Goal: Information Seeking & Learning: Learn about a topic

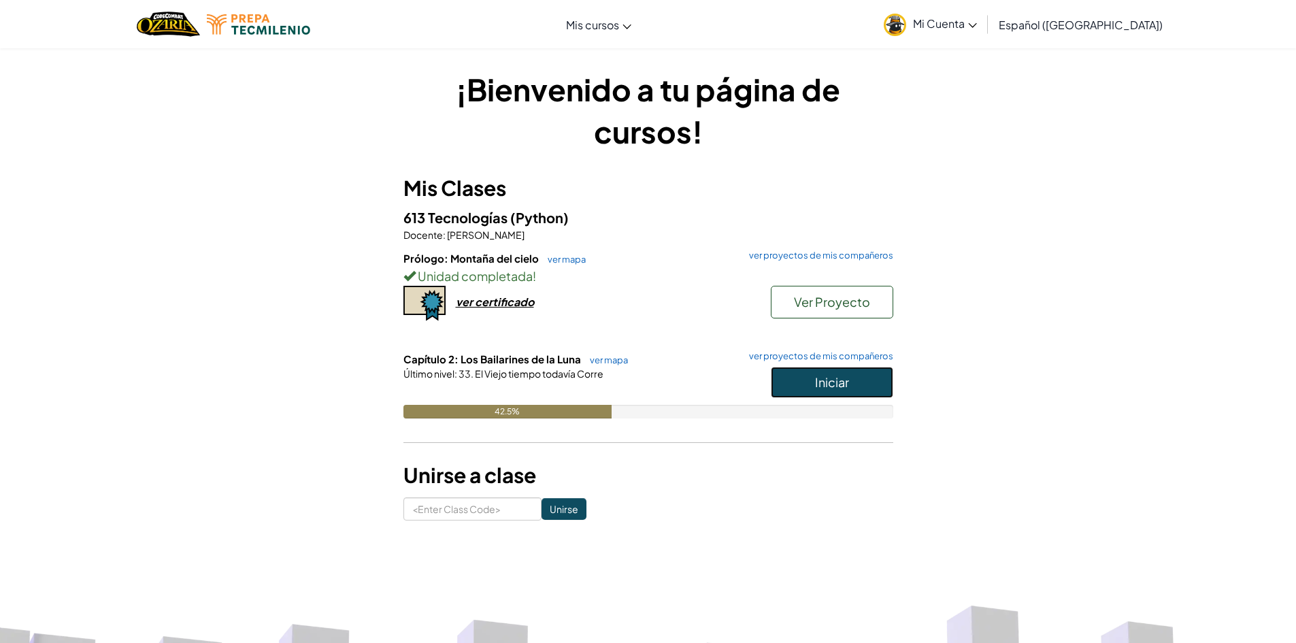
click at [816, 380] on span "Iniciar" at bounding box center [832, 382] width 34 height 16
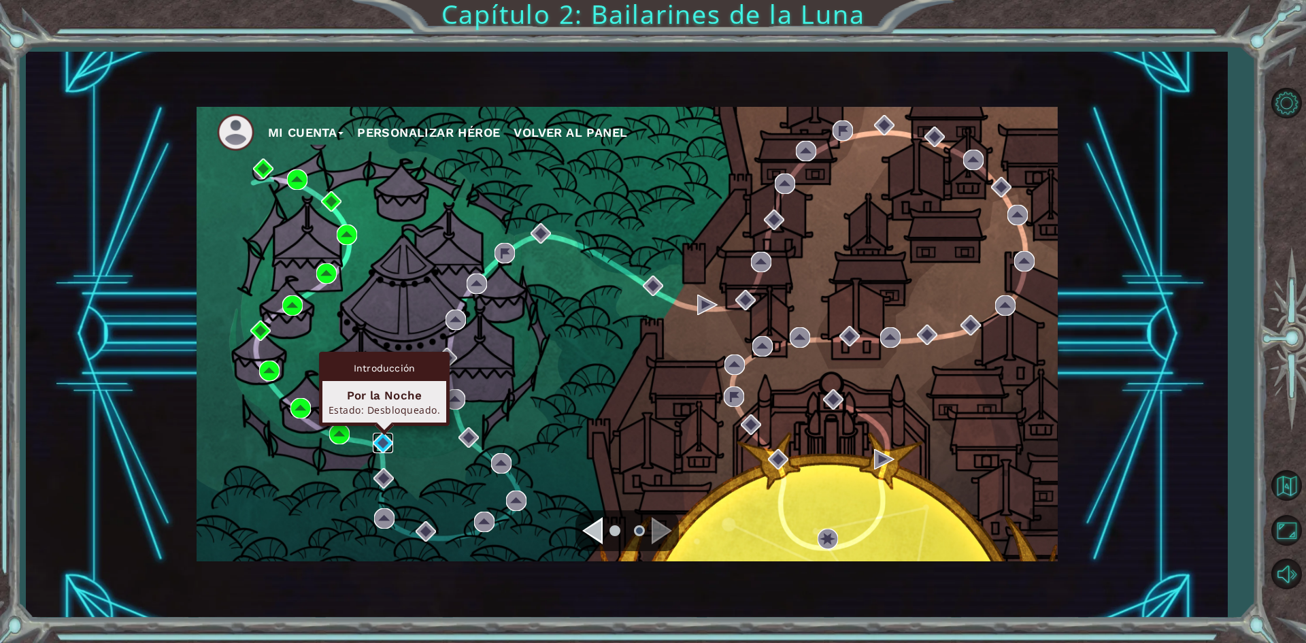
click at [382, 437] on img at bounding box center [383, 443] width 20 height 20
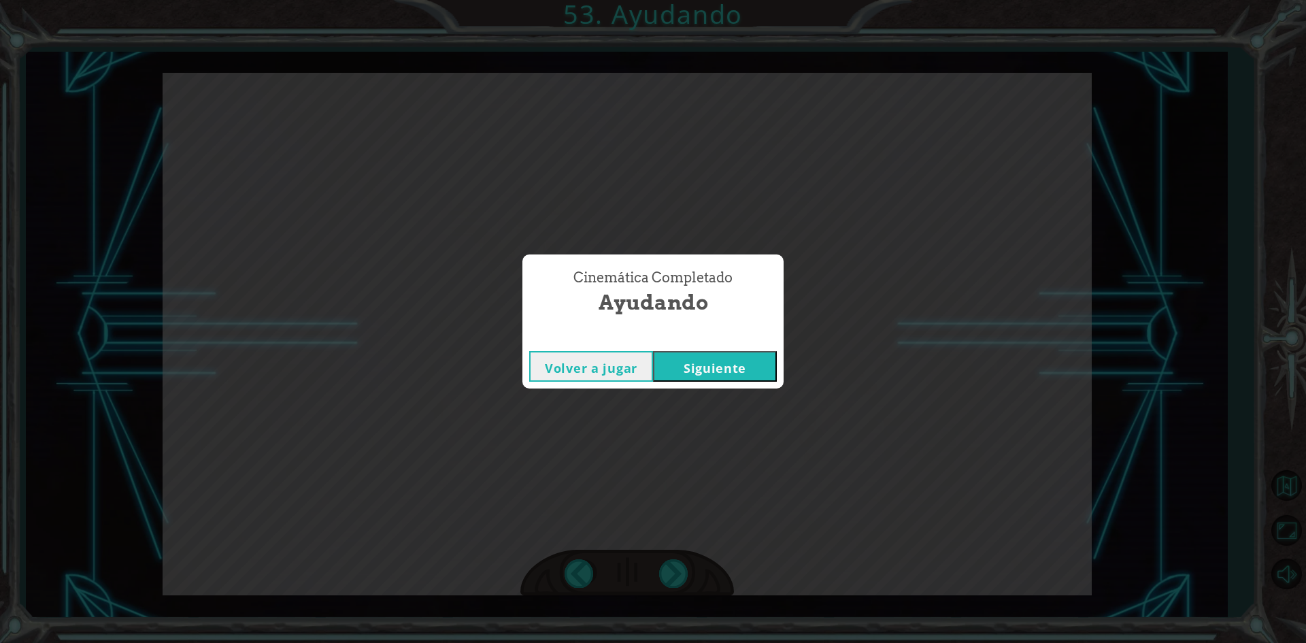
click at [733, 375] on button "Siguiente" at bounding box center [715, 366] width 124 height 31
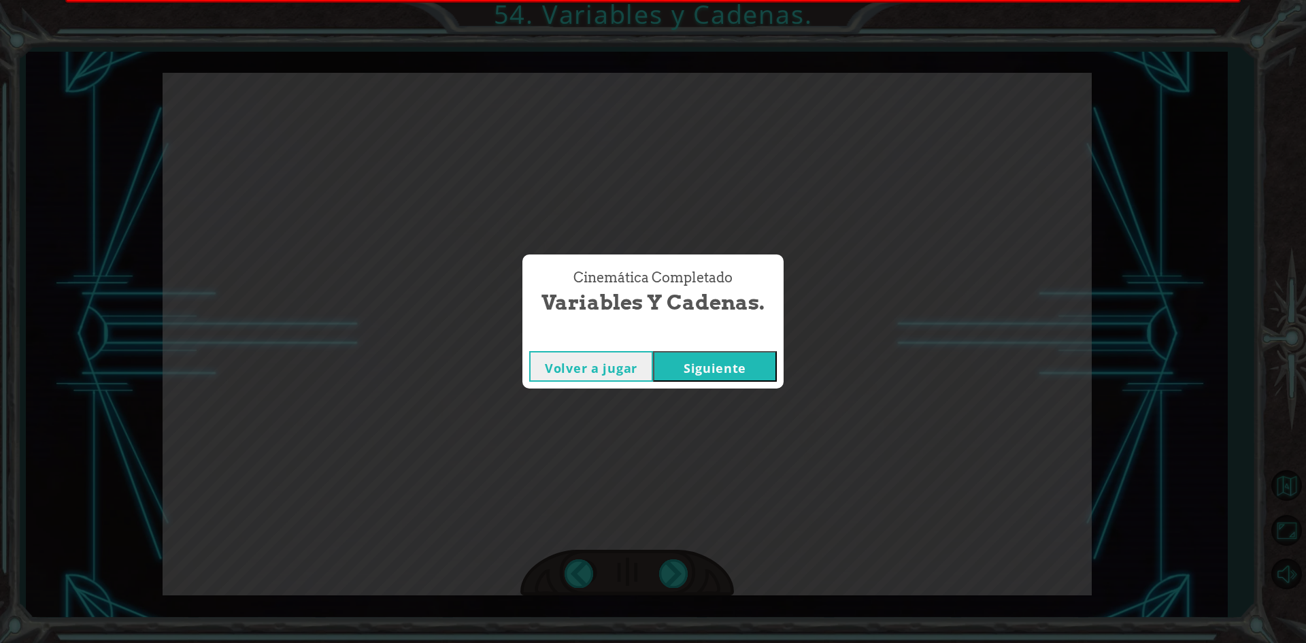
click at [746, 373] on button "Siguiente" at bounding box center [715, 366] width 124 height 31
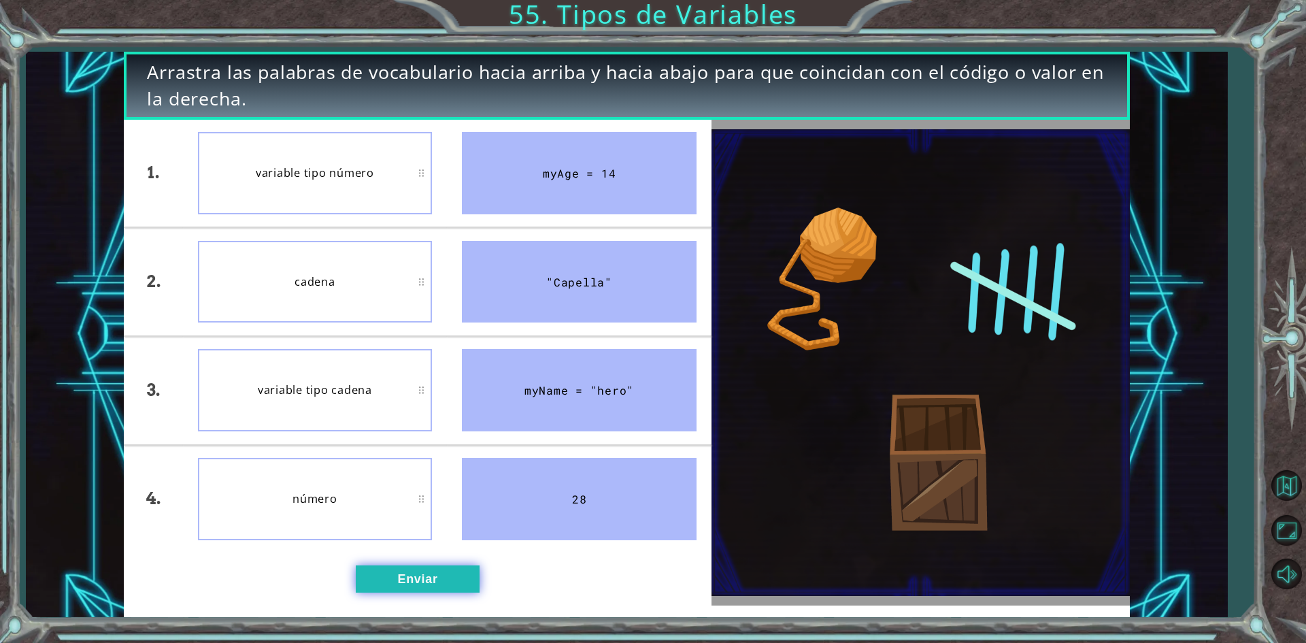
click at [453, 585] on button "Enviar" at bounding box center [418, 578] width 124 height 27
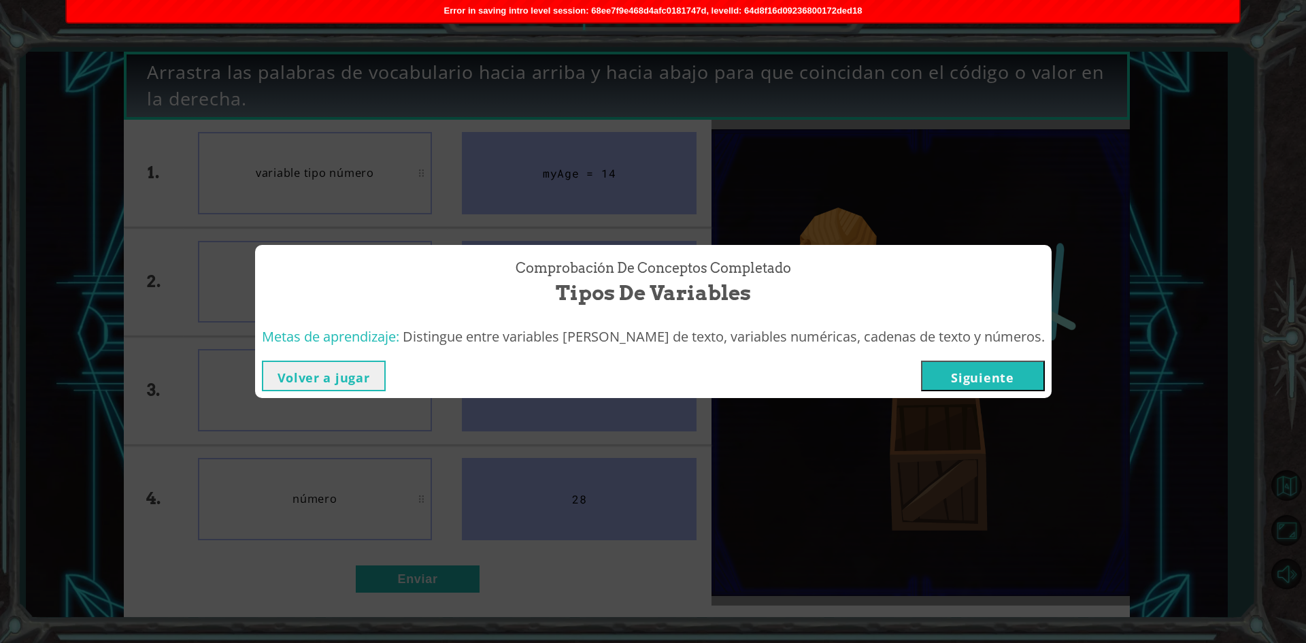
click at [1013, 382] on button "Siguiente" at bounding box center [983, 376] width 124 height 31
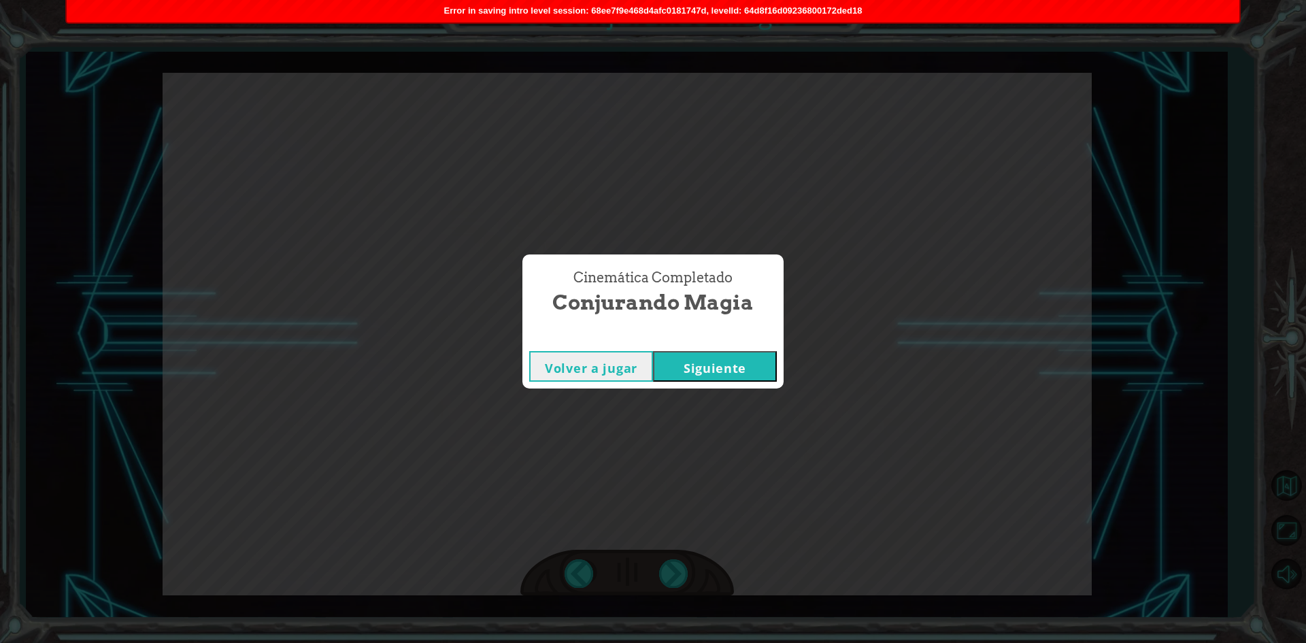
click at [718, 360] on button "Siguiente" at bounding box center [715, 366] width 124 height 31
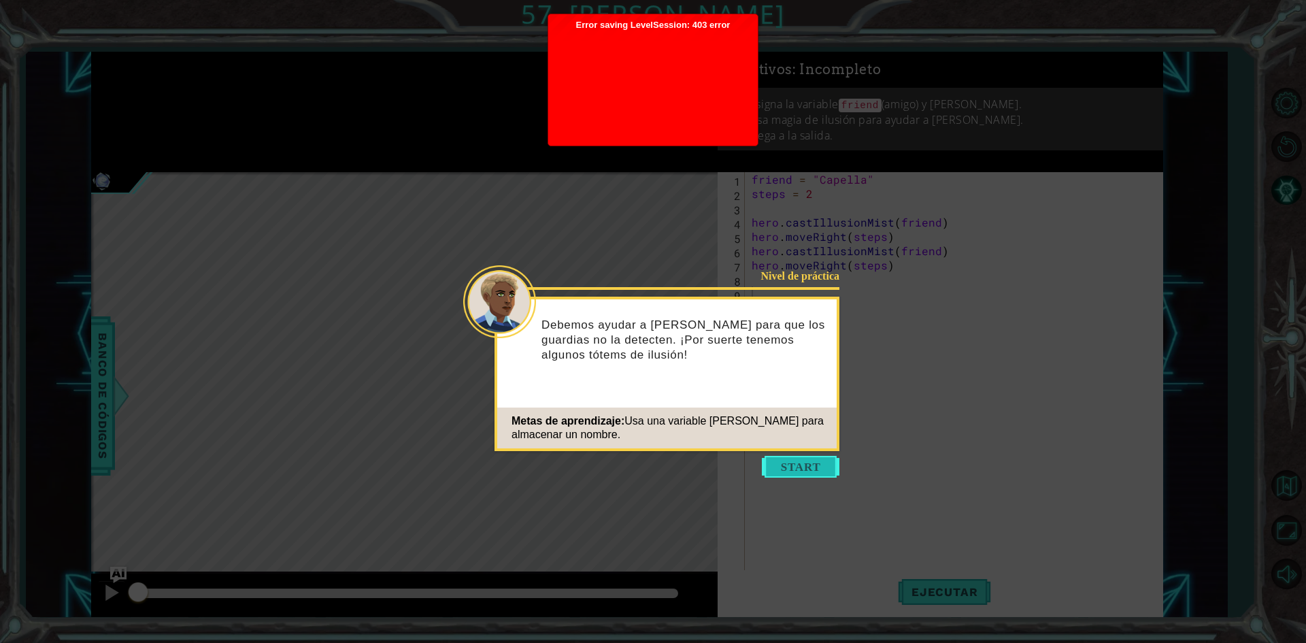
click at [807, 469] on button "Start" at bounding box center [801, 467] width 78 height 22
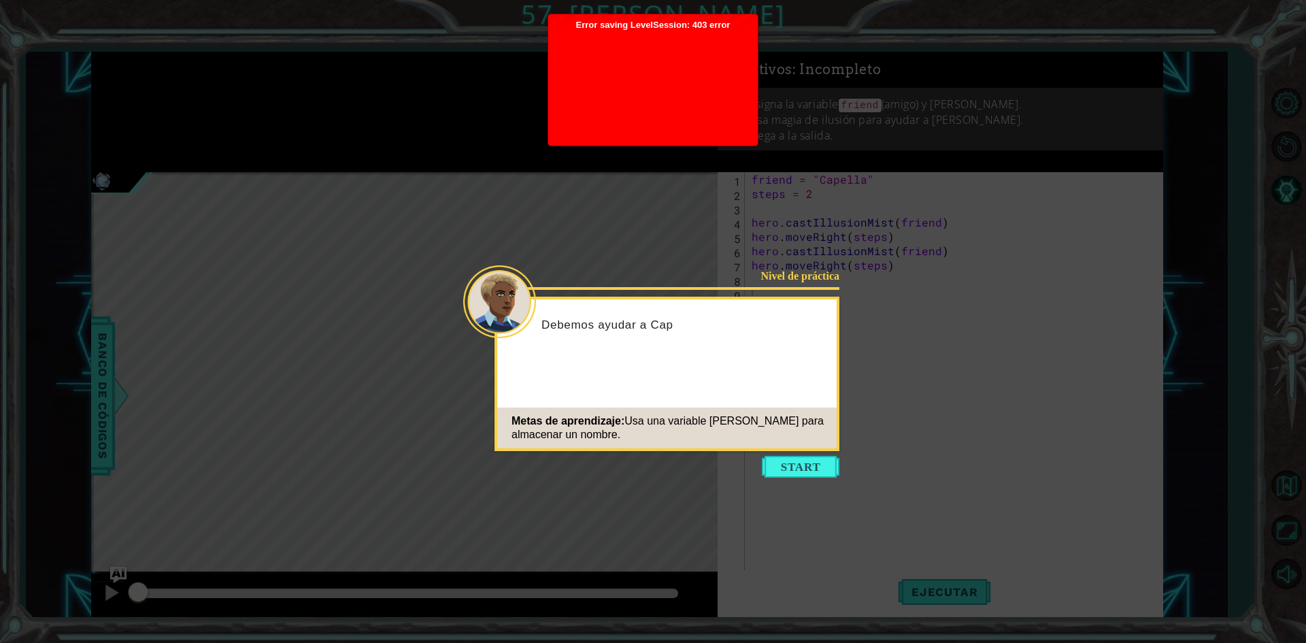
click at [654, 384] on div "Nivel de práctica Debemos ayudar a Cap Metas de aprendizaje: Usa una variable d…" at bounding box center [667, 374] width 345 height 154
click at [643, 87] on div at bounding box center [653, 85] width 196 height 109
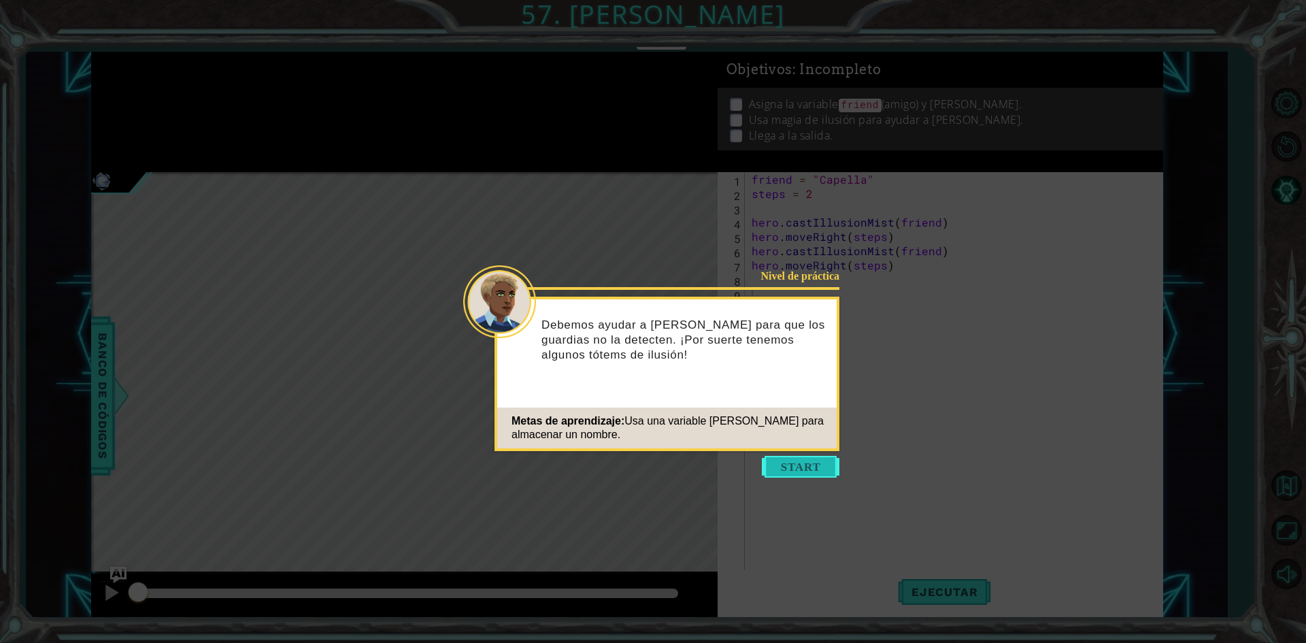
click at [808, 457] on button "Start" at bounding box center [801, 467] width 78 height 22
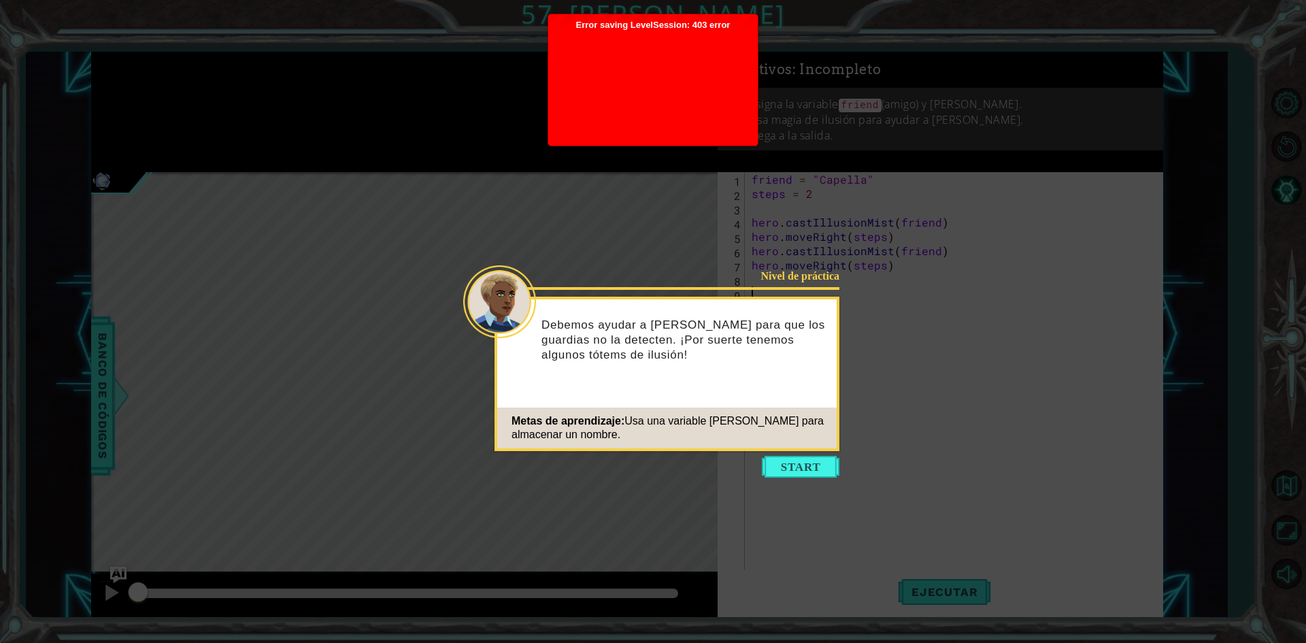
click at [570, 101] on div at bounding box center [653, 85] width 196 height 109
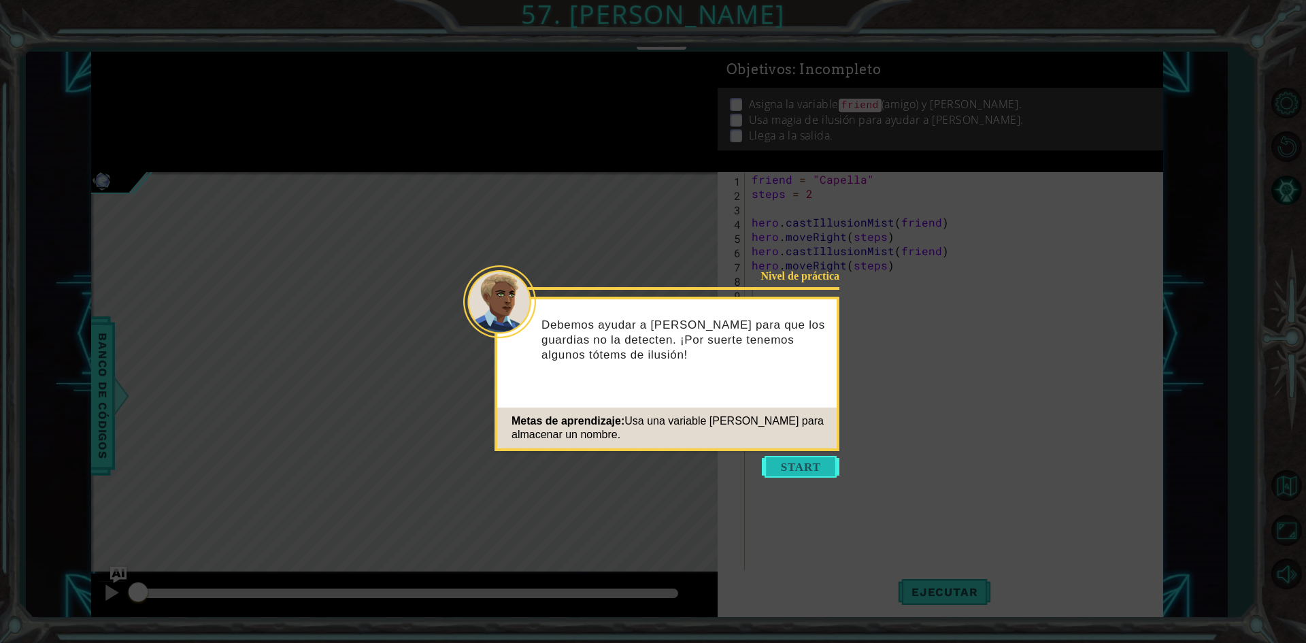
click at [785, 461] on button "Start" at bounding box center [801, 467] width 78 height 22
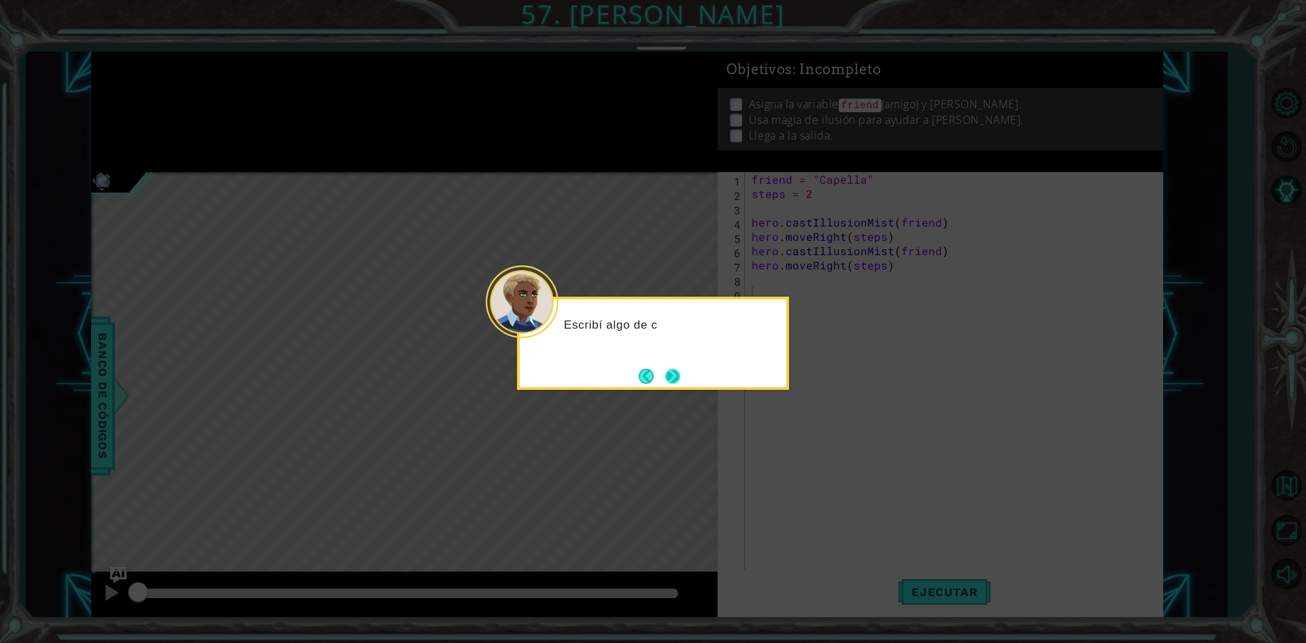
click at [678, 369] on button "Next" at bounding box center [673, 376] width 20 height 20
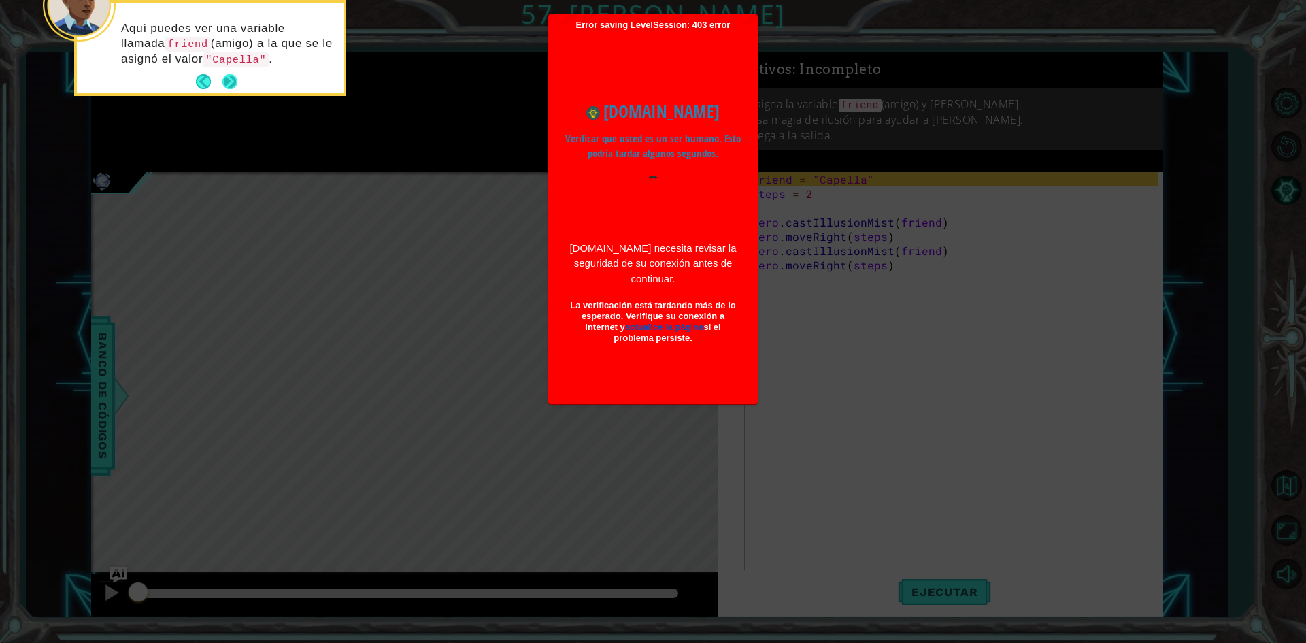
click at [222, 79] on button "Next" at bounding box center [230, 82] width 16 height 16
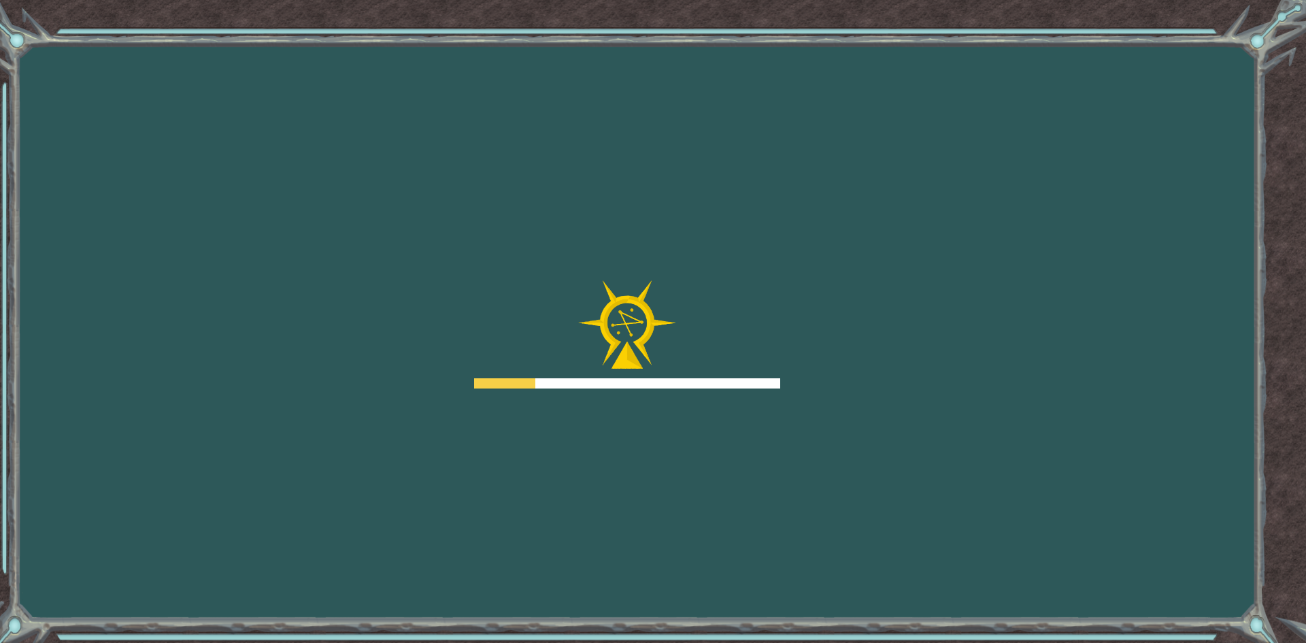
click at [232, 93] on div "Goals Error cargando del servidor Deberás unirte a un curso para jugar a este n…" at bounding box center [653, 321] width 1306 height 643
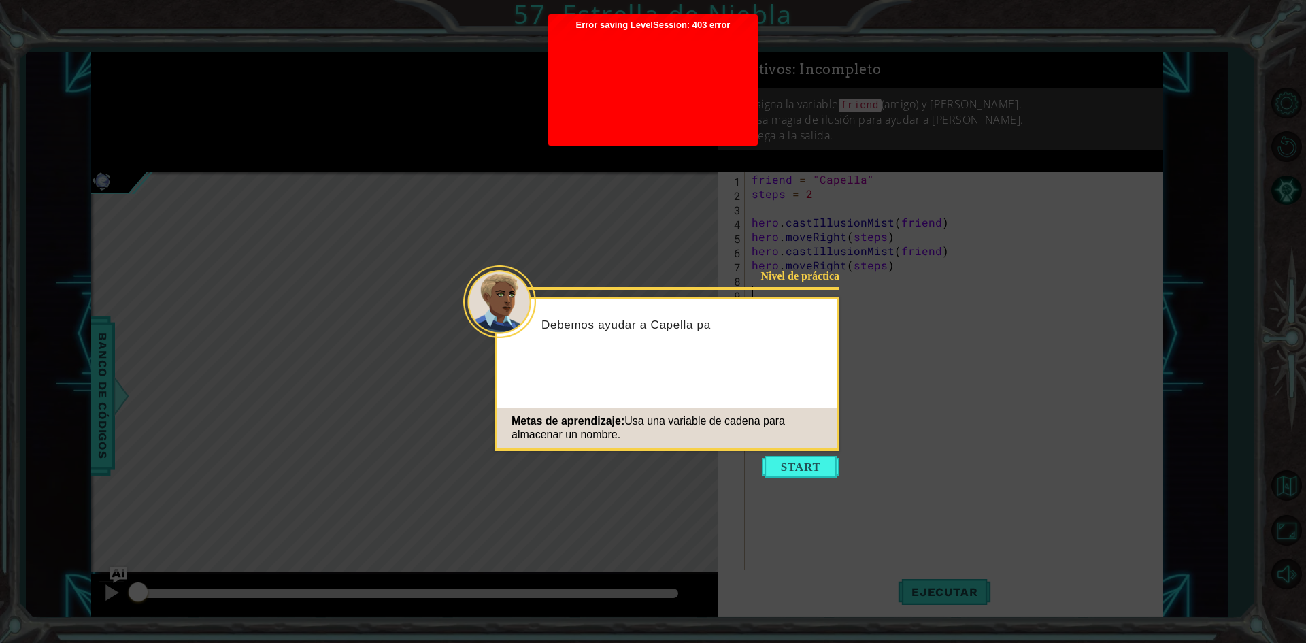
click at [727, 78] on div at bounding box center [653, 85] width 196 height 109
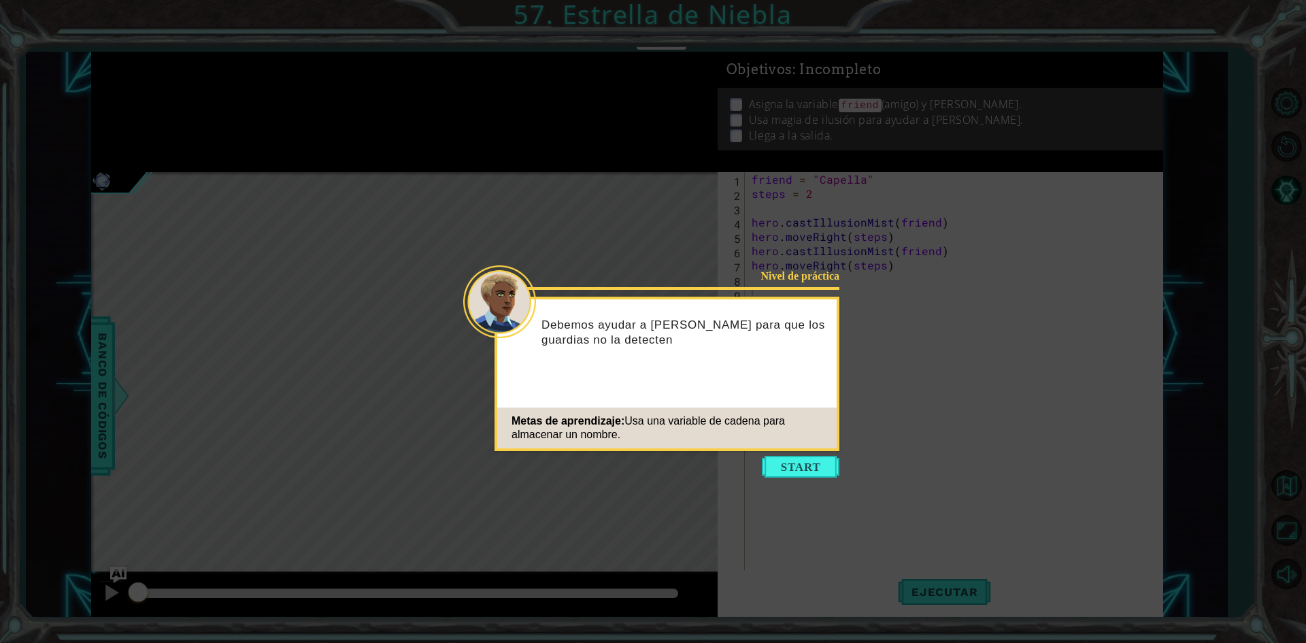
click at [1048, 512] on icon at bounding box center [653, 321] width 1306 height 643
click at [791, 452] on icon at bounding box center [653, 321] width 1306 height 643
click at [795, 466] on button "Start" at bounding box center [801, 467] width 78 height 22
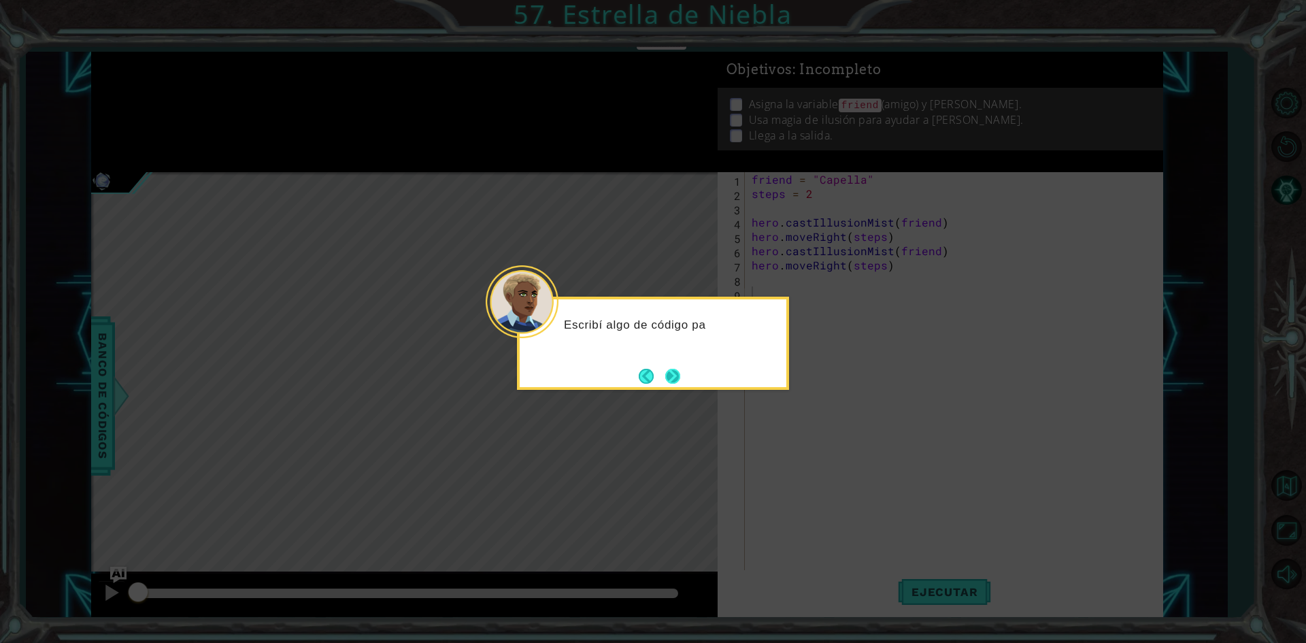
click at [679, 380] on button "Next" at bounding box center [673, 376] width 16 height 16
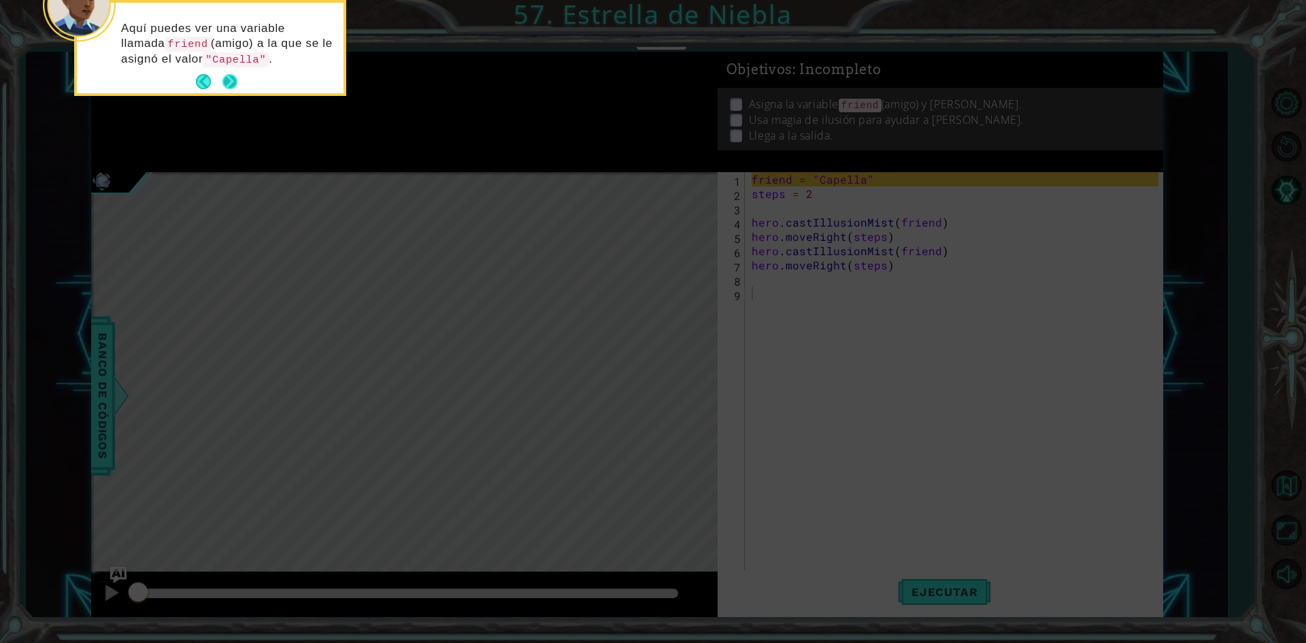
click at [222, 82] on button "Next" at bounding box center [230, 82] width 16 height 16
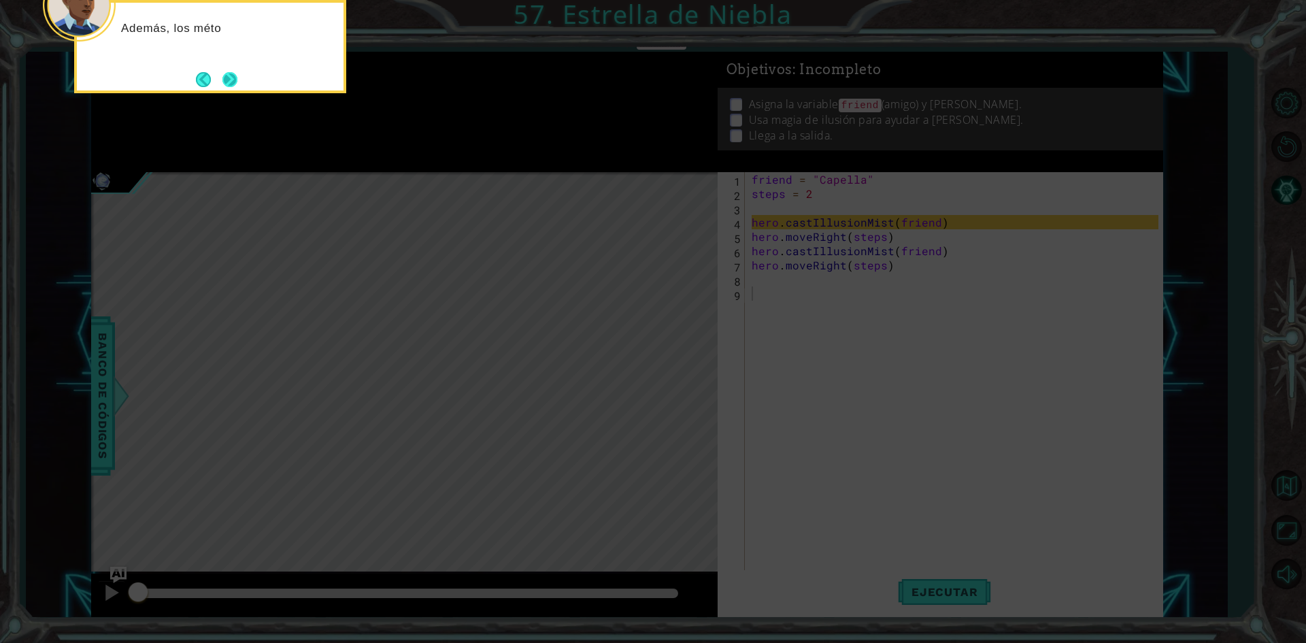
click at [232, 78] on button "Next" at bounding box center [230, 79] width 16 height 16
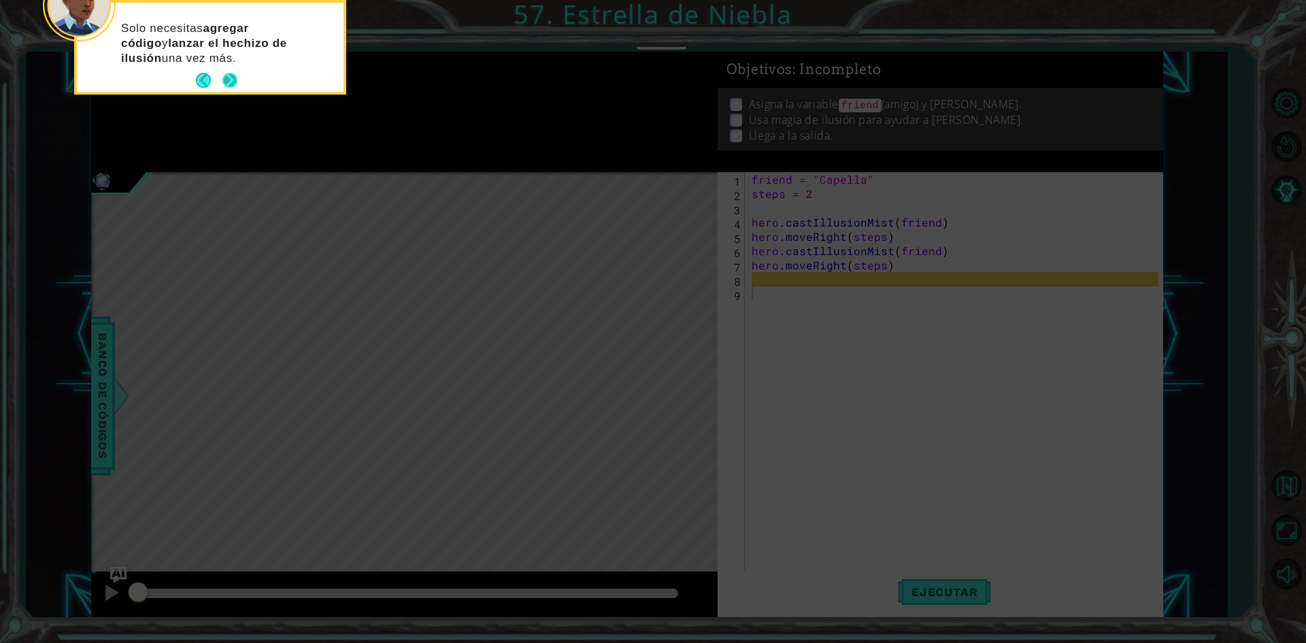
click at [225, 81] on button "Next" at bounding box center [229, 80] width 19 height 19
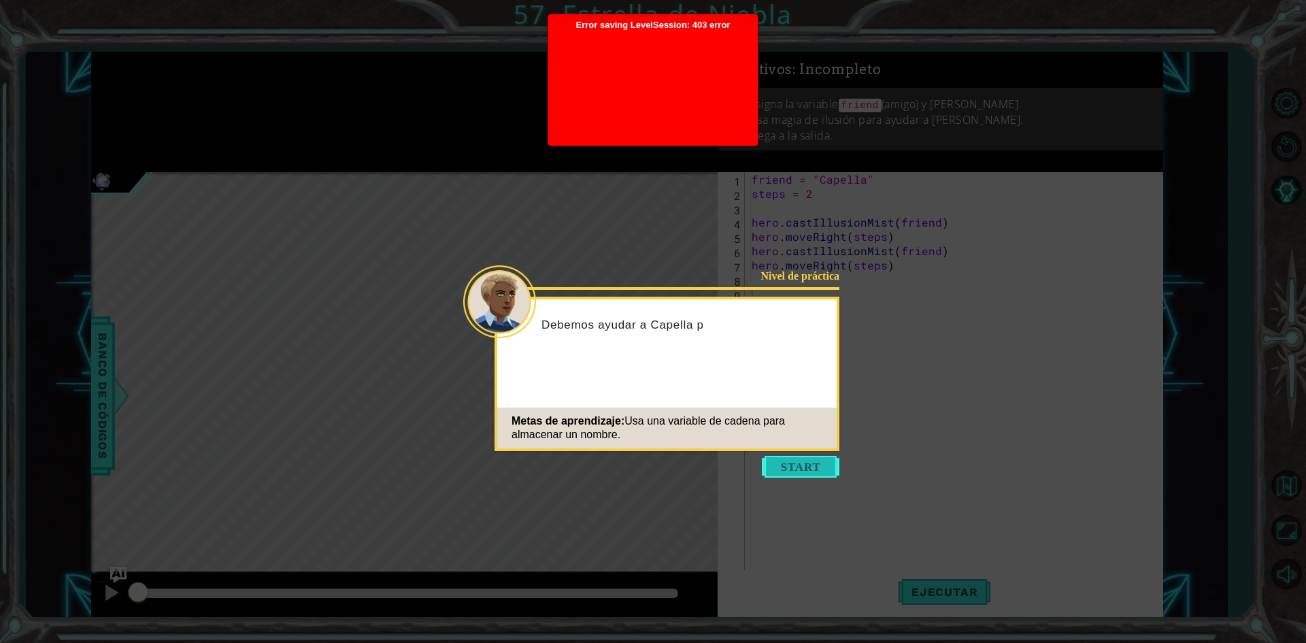
click at [816, 473] on button "Start" at bounding box center [801, 467] width 78 height 22
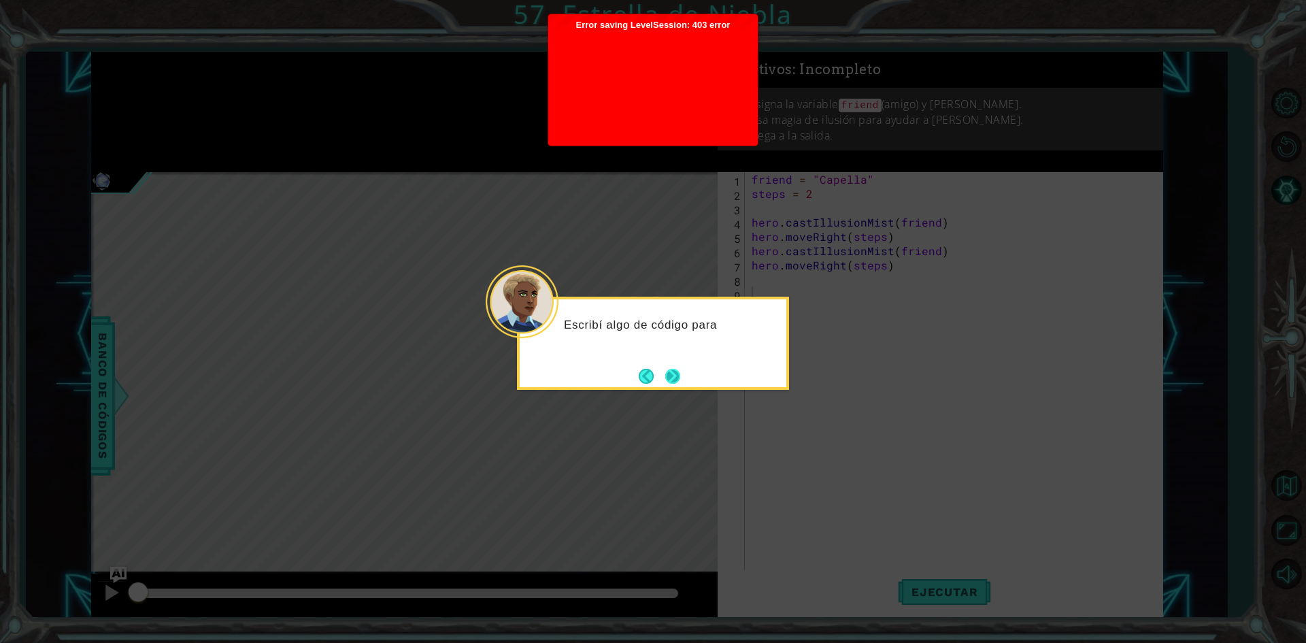
click at [668, 384] on button "Next" at bounding box center [672, 376] width 15 height 15
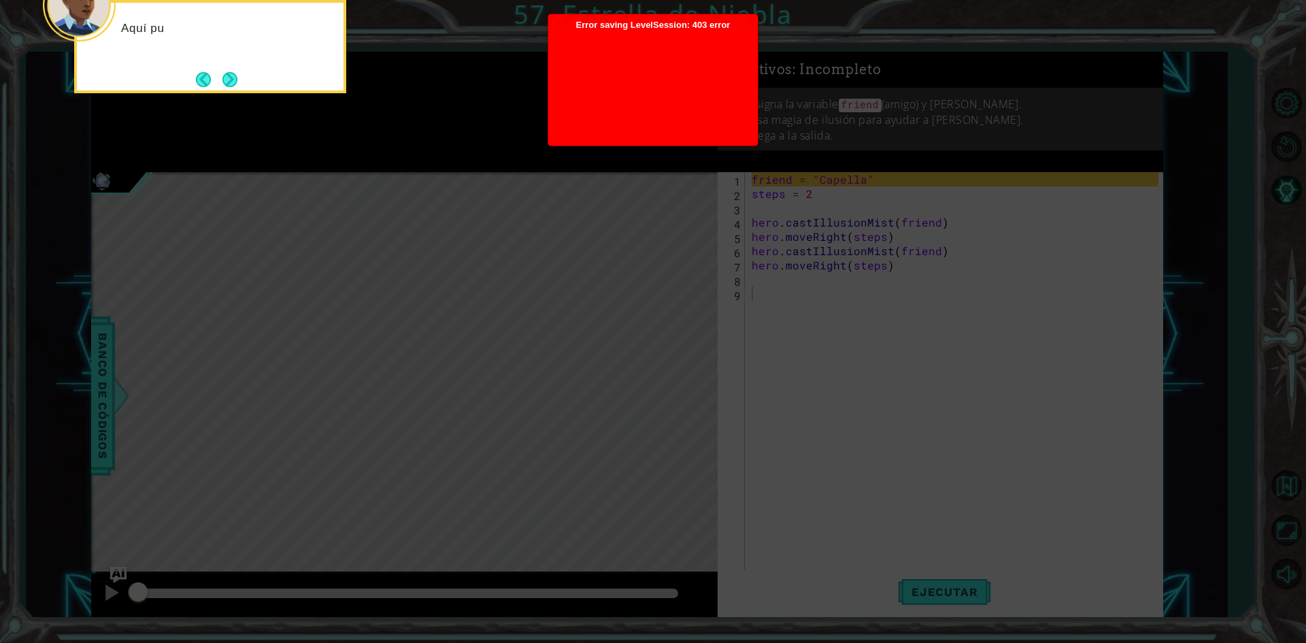
click at [601, 84] on div at bounding box center [653, 85] width 196 height 109
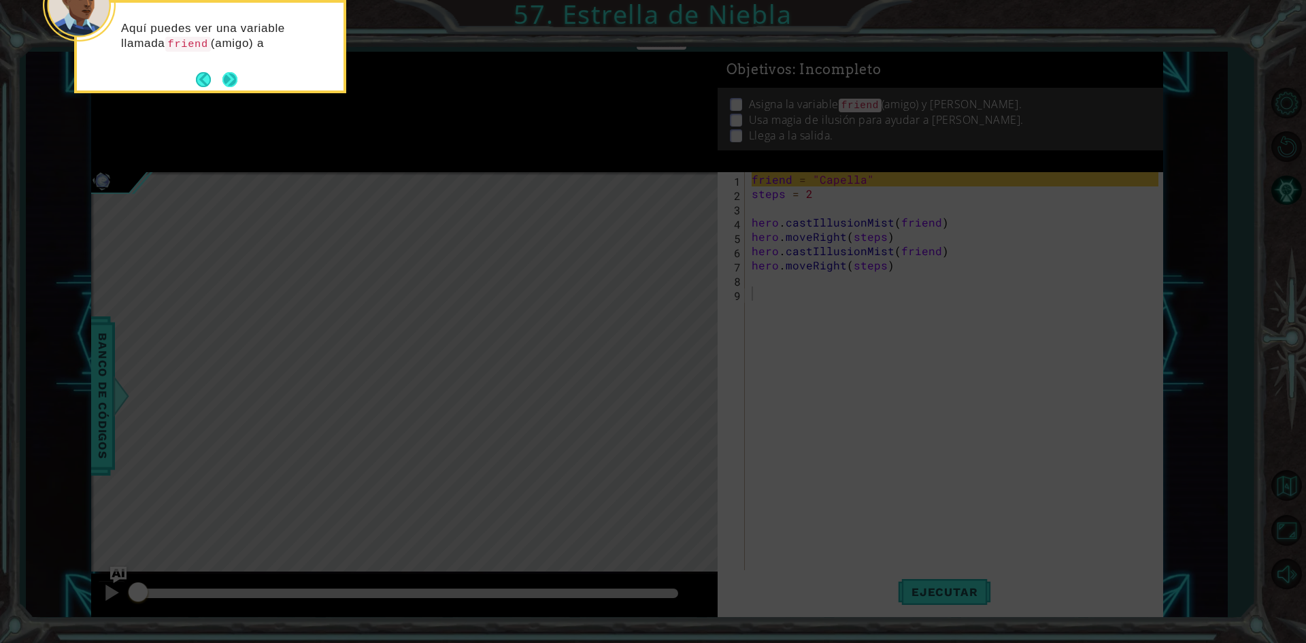
click at [234, 81] on button "Next" at bounding box center [230, 79] width 16 height 16
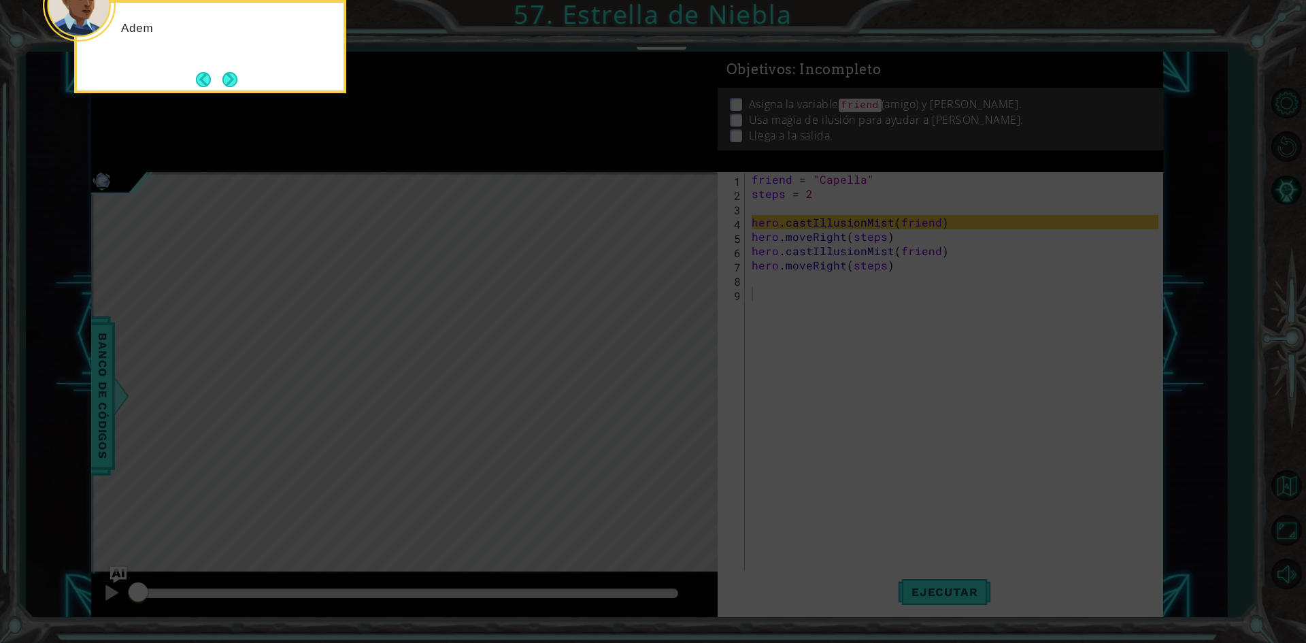
click at [234, 81] on button "Next" at bounding box center [229, 79] width 15 height 15
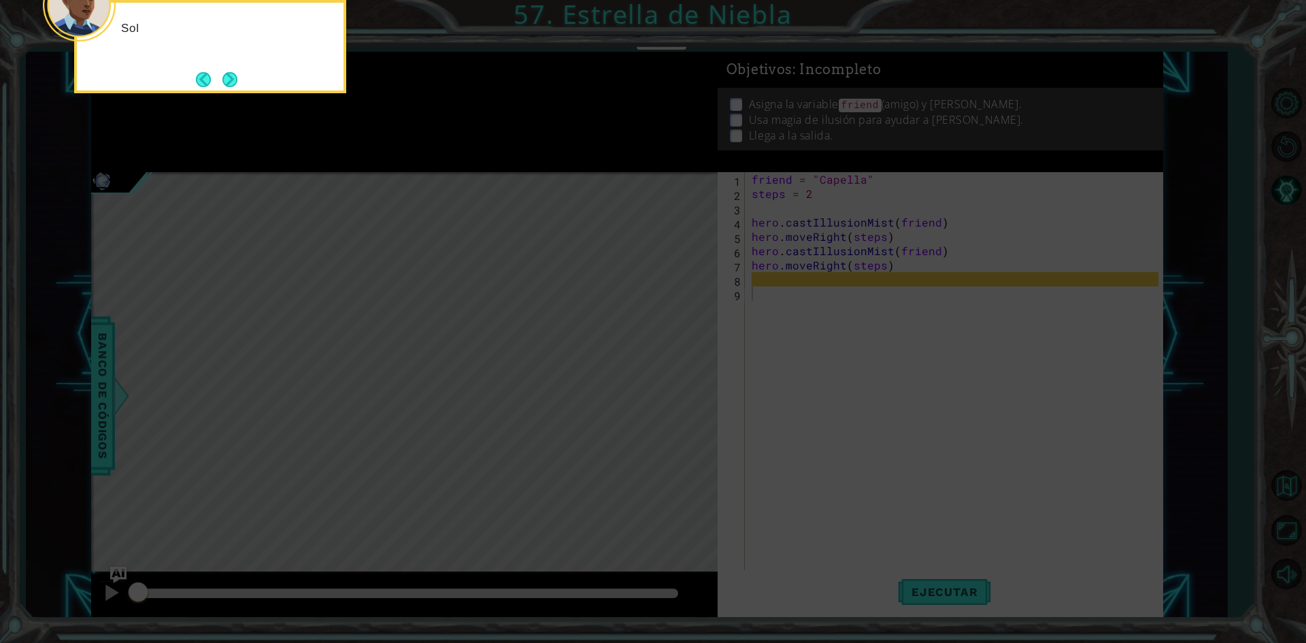
click at [234, 81] on button "Next" at bounding box center [230, 79] width 16 height 16
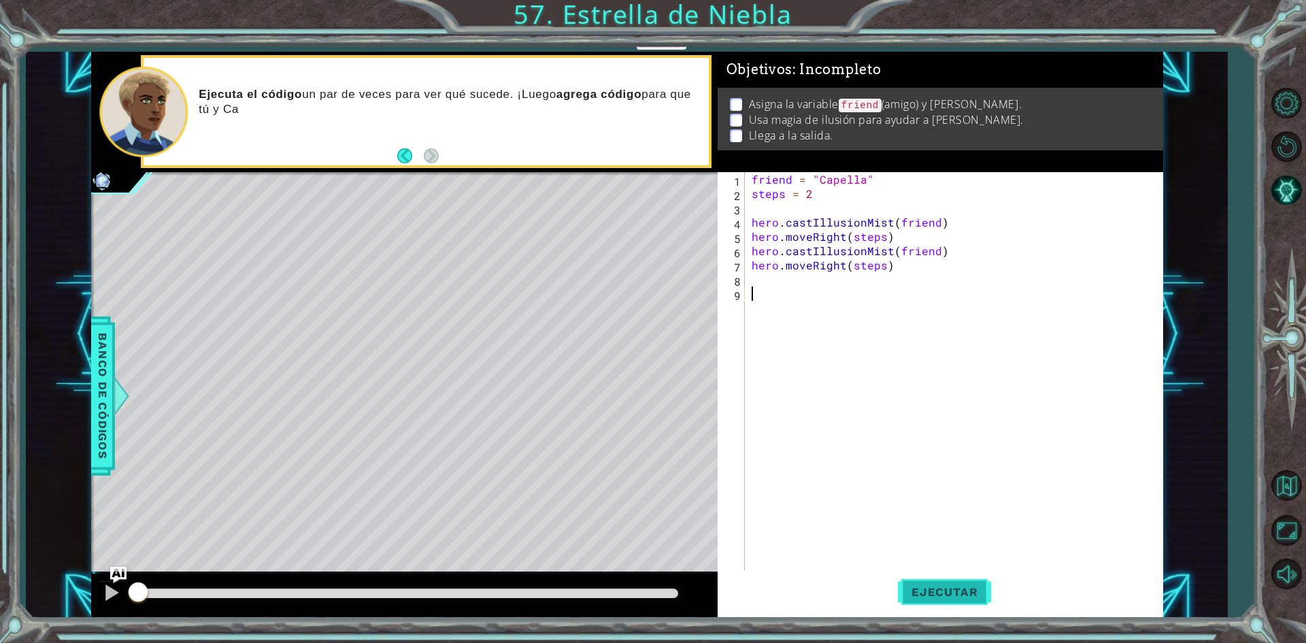
click at [950, 601] on button "Ejecutar" at bounding box center [944, 592] width 93 height 44
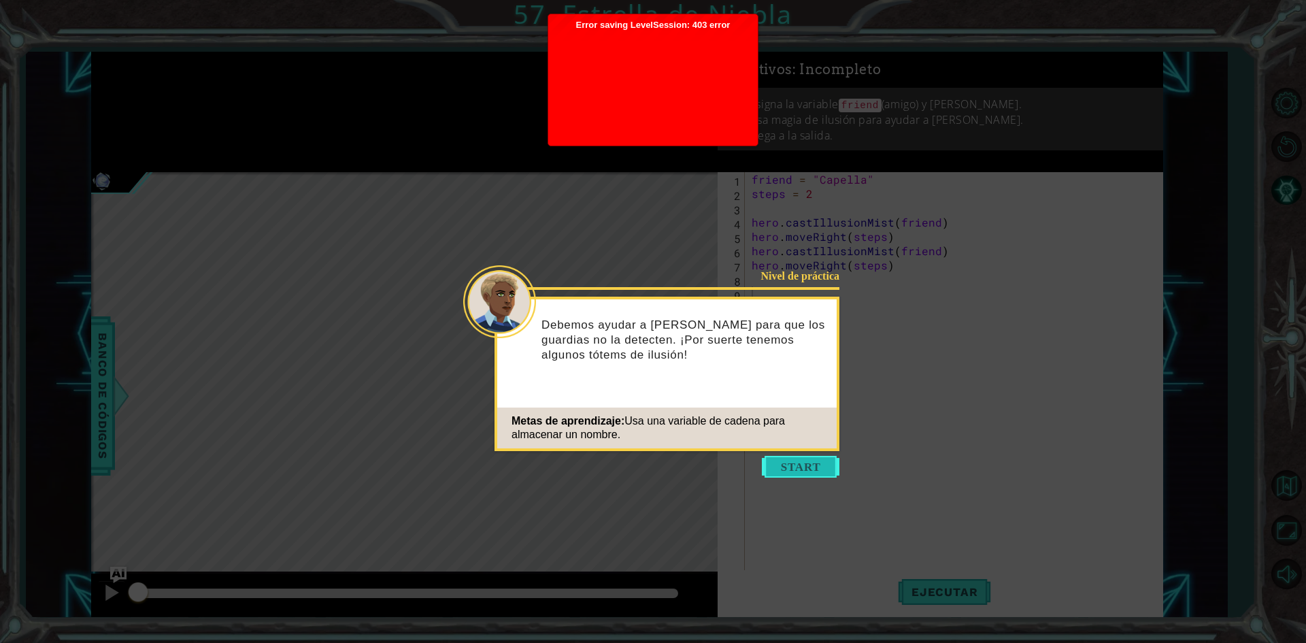
click at [791, 458] on button "Start" at bounding box center [801, 467] width 78 height 22
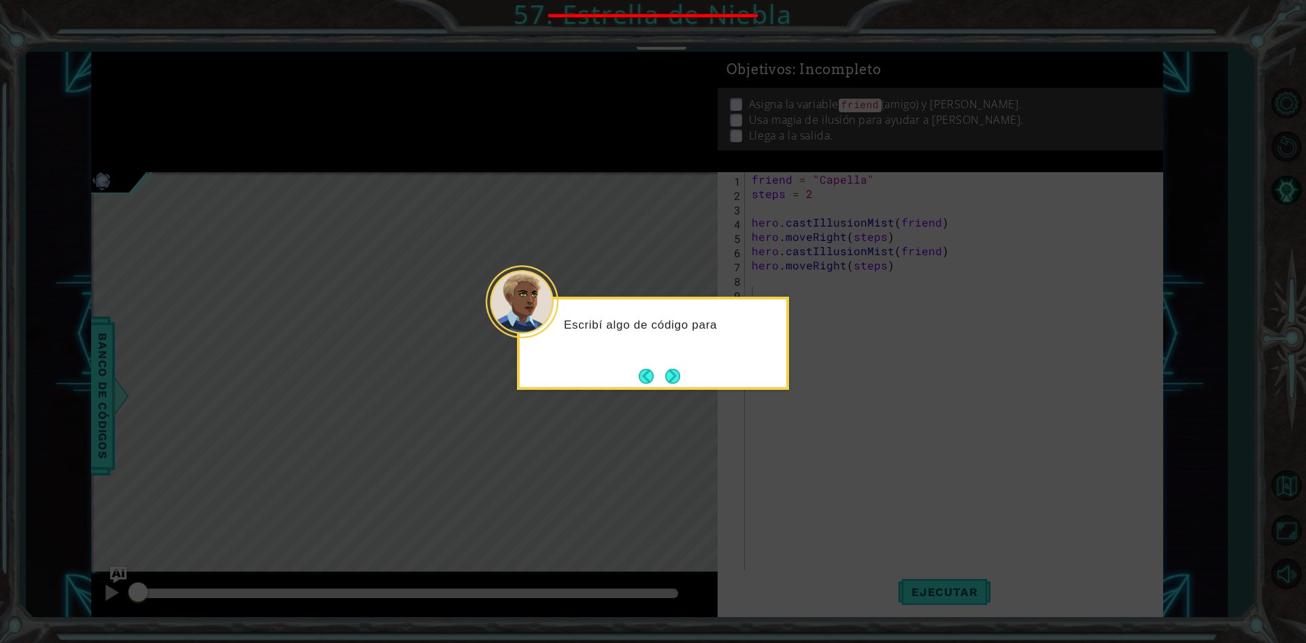
click at [658, 366] on footer at bounding box center [659, 376] width 41 height 20
click at [668, 382] on button "Next" at bounding box center [672, 376] width 15 height 15
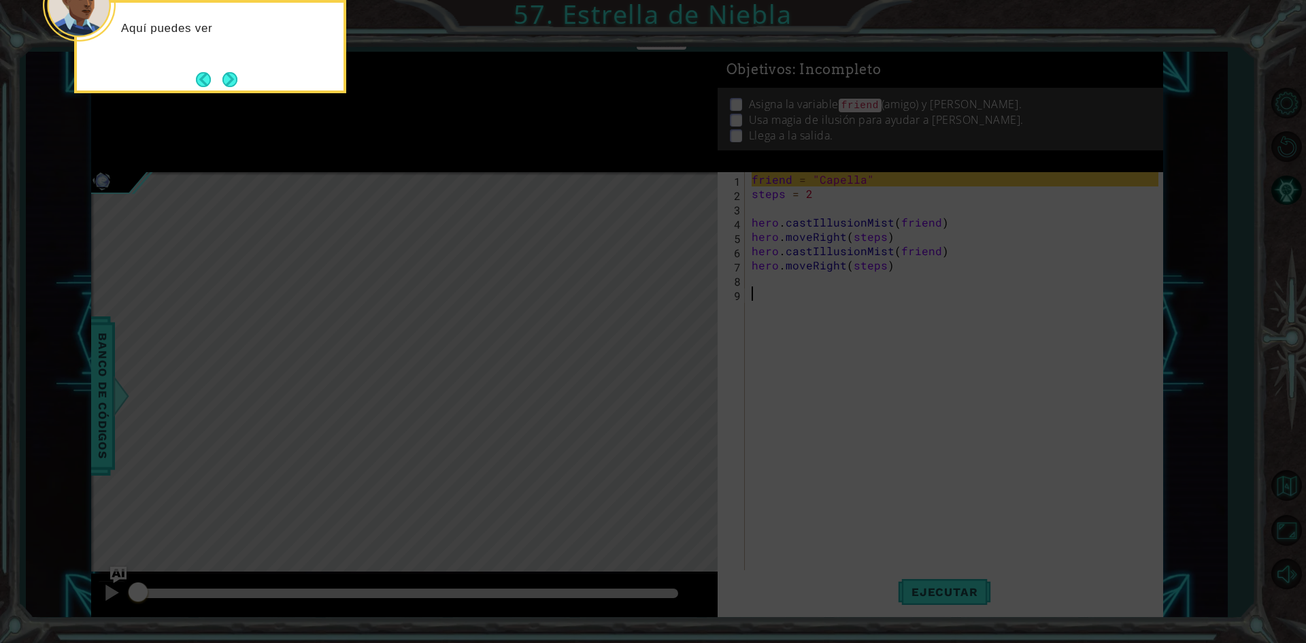
drag, startPoint x: 351, startPoint y: 152, endPoint x: 344, endPoint y: 143, distance: 11.2
drag, startPoint x: 344, startPoint y: 143, endPoint x: 231, endPoint y: 76, distance: 132.1
click at [231, 76] on button "Next" at bounding box center [230, 79] width 16 height 16
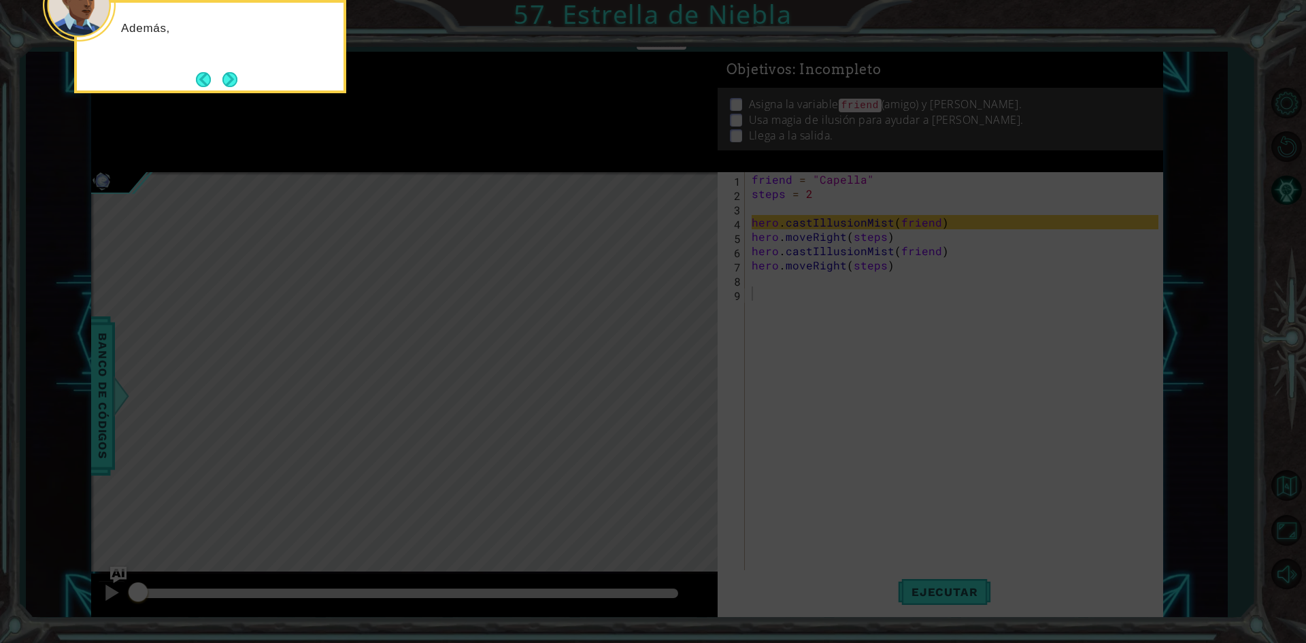
click at [231, 76] on button "Next" at bounding box center [229, 79] width 15 height 15
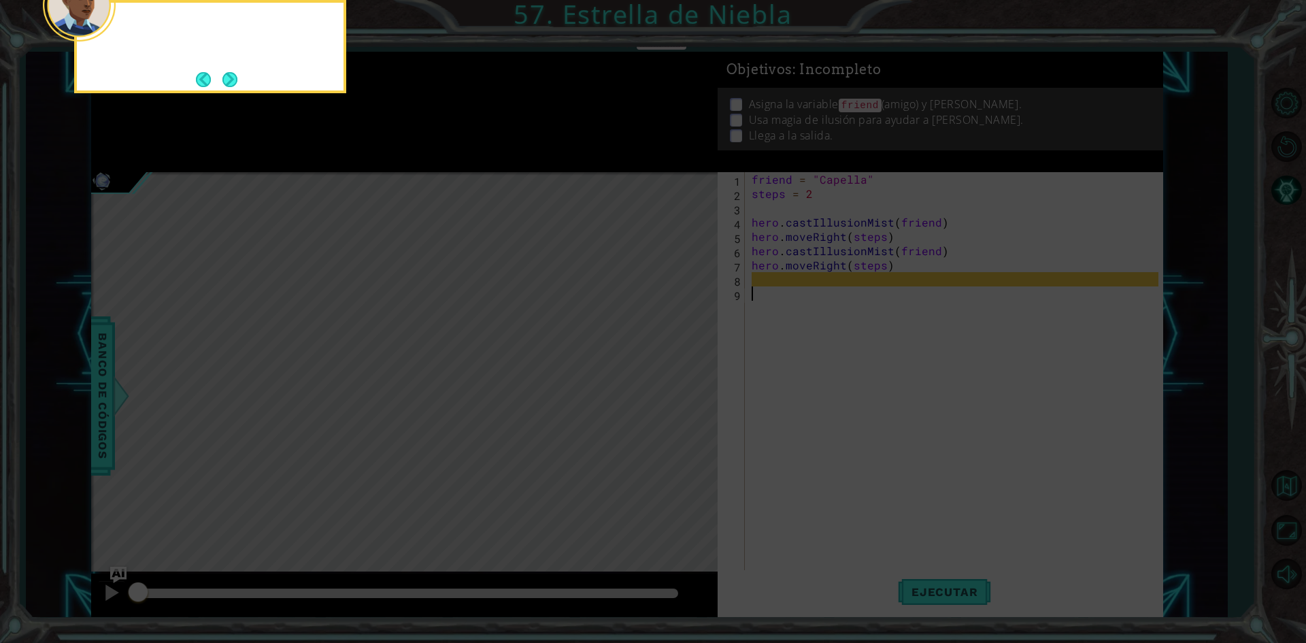
click at [231, 76] on button "Next" at bounding box center [229, 79] width 15 height 15
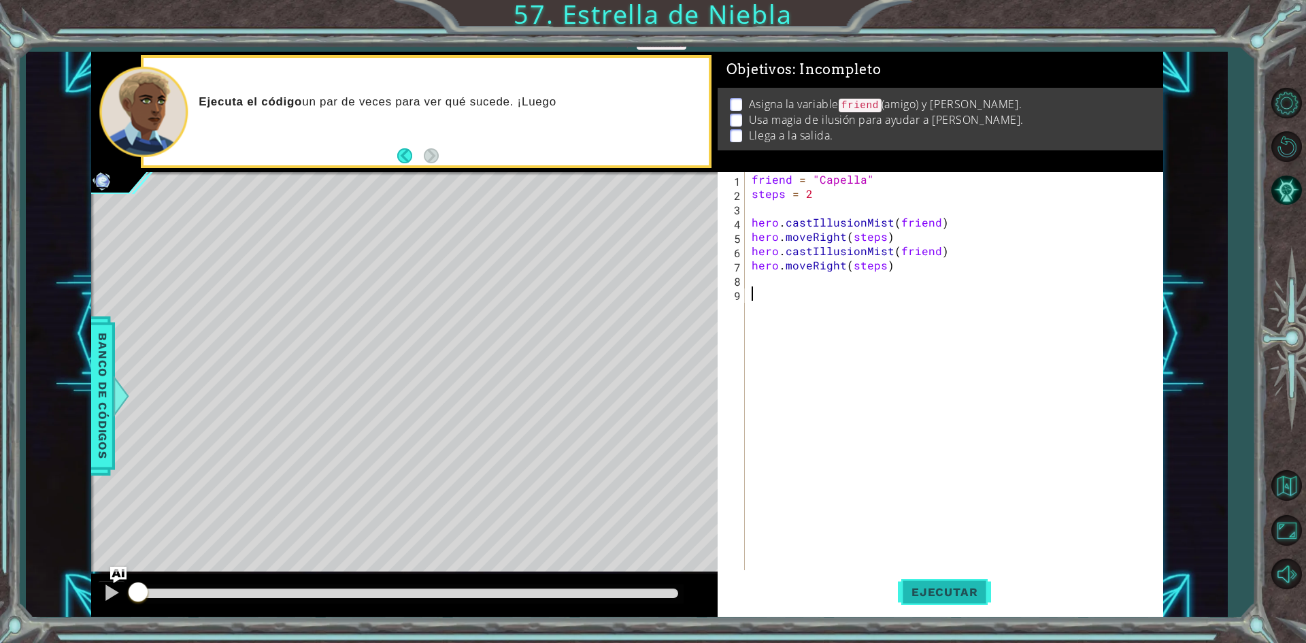
click at [945, 609] on button "Ejecutar" at bounding box center [944, 592] width 93 height 44
click at [948, 590] on span "Ejecutar" at bounding box center [944, 592] width 93 height 14
